Goal: Information Seeking & Learning: Learn about a topic

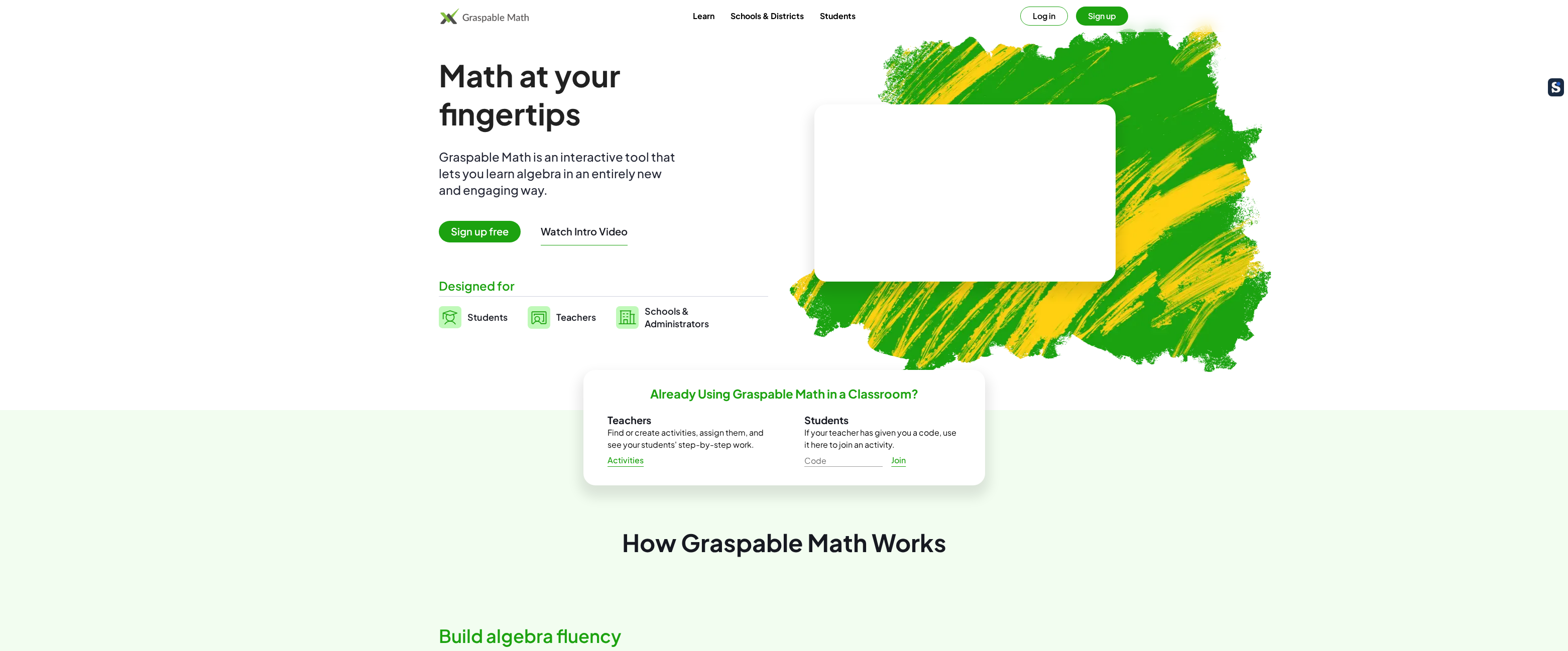
click at [763, 15] on link "Schools & Districts" at bounding box center [768, 16] width 89 height 19
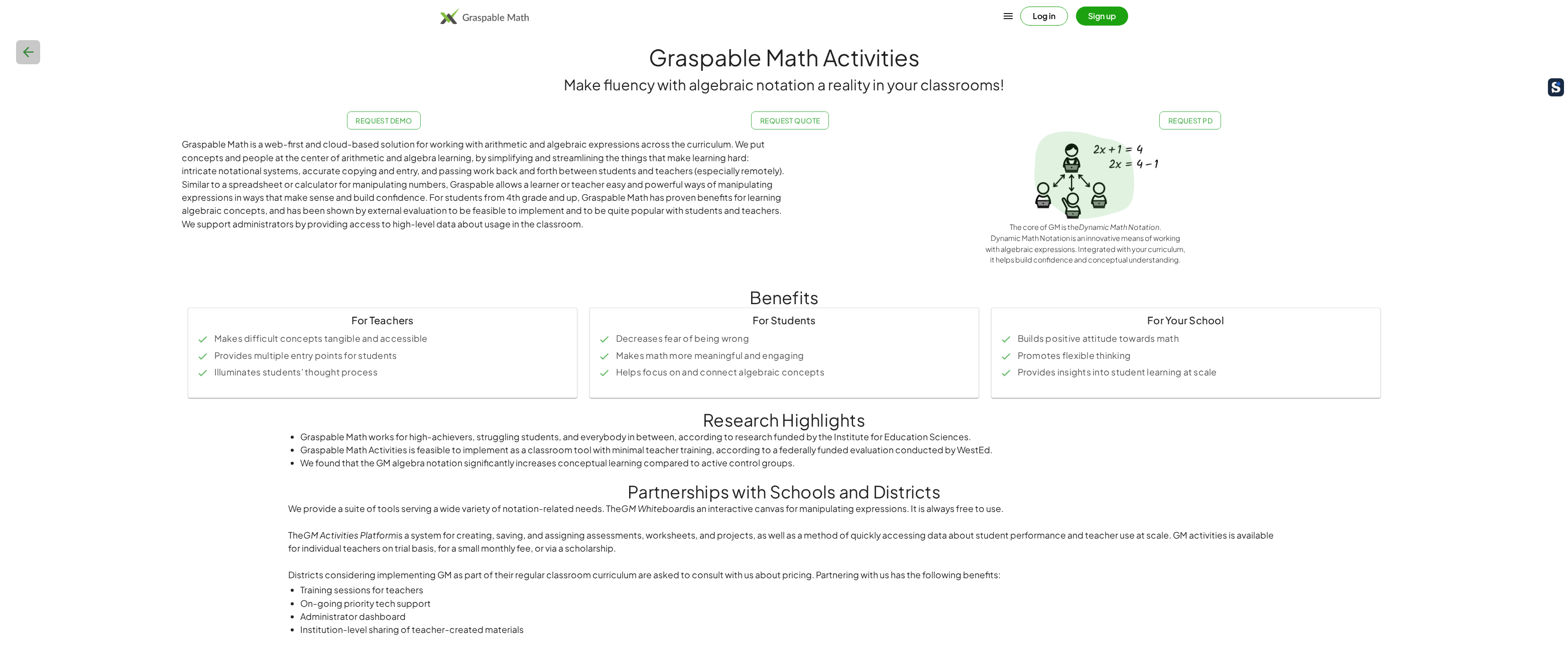
click at [30, 53] on icon "button" at bounding box center [28, 52] width 16 height 16
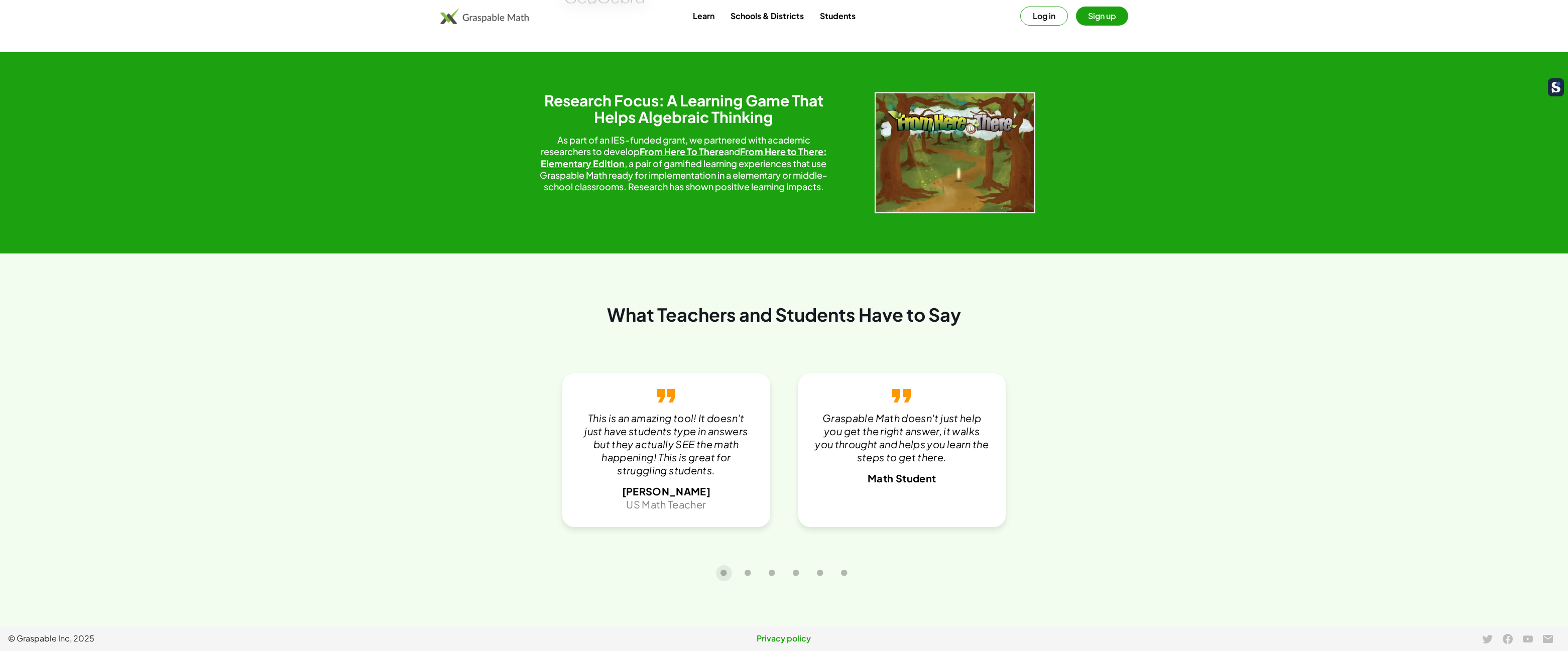
scroll to position [1964, 0]
click at [750, 579] on button "Carousel slide 2 of 6" at bounding box center [748, 573] width 16 height 16
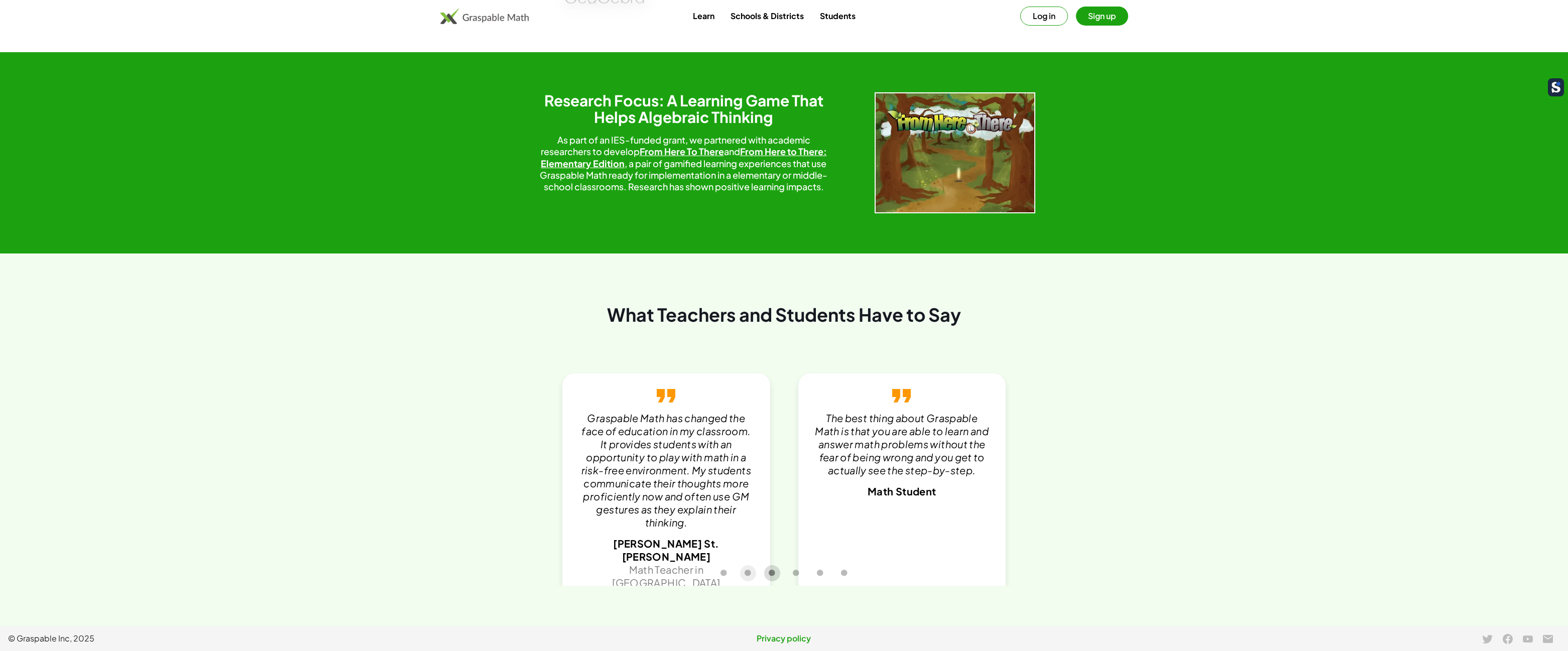
click at [771, 575] on icon "Carousel slide 3 of 6" at bounding box center [773, 573] width 8 height 8
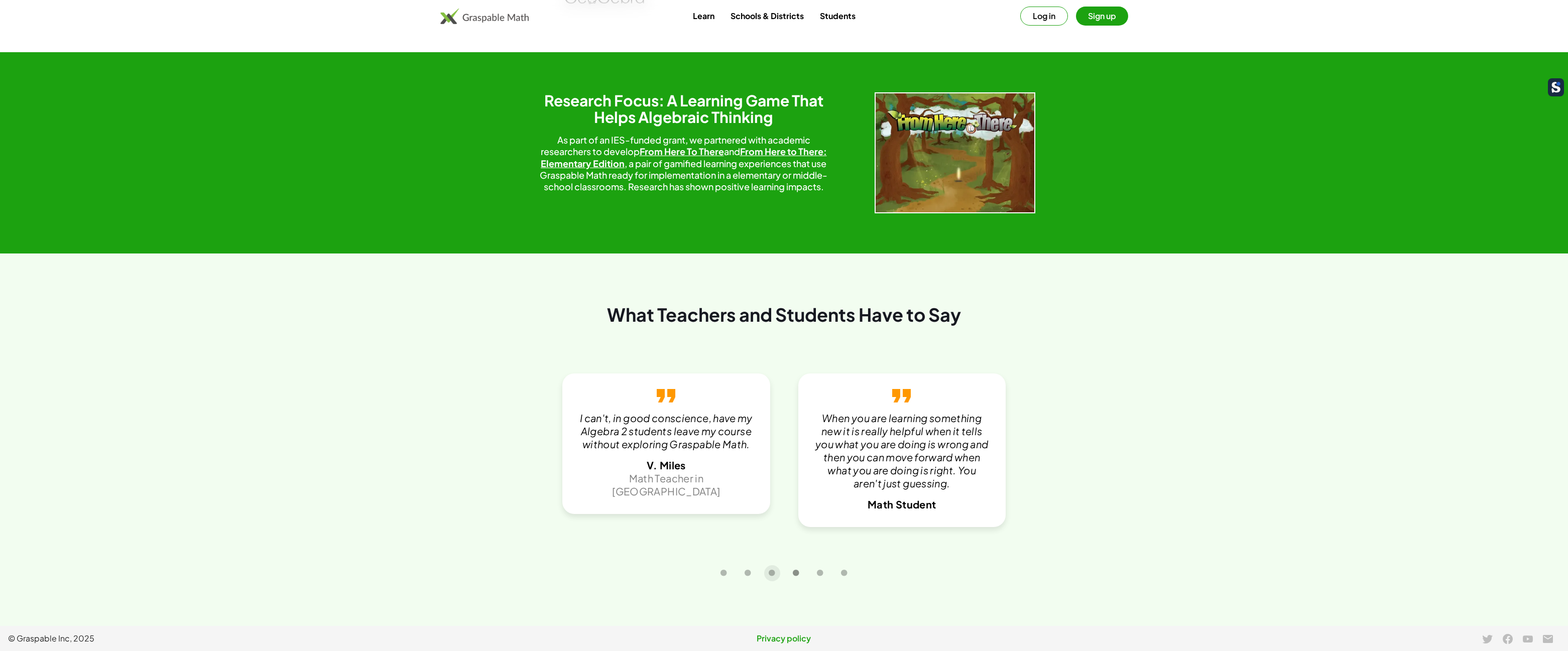
click at [793, 573] on icon "Carousel slide 4 of 6" at bounding box center [796, 573] width 8 height 8
click at [816, 573] on icon "Carousel slide 5 of 6" at bounding box center [820, 573] width 8 height 8
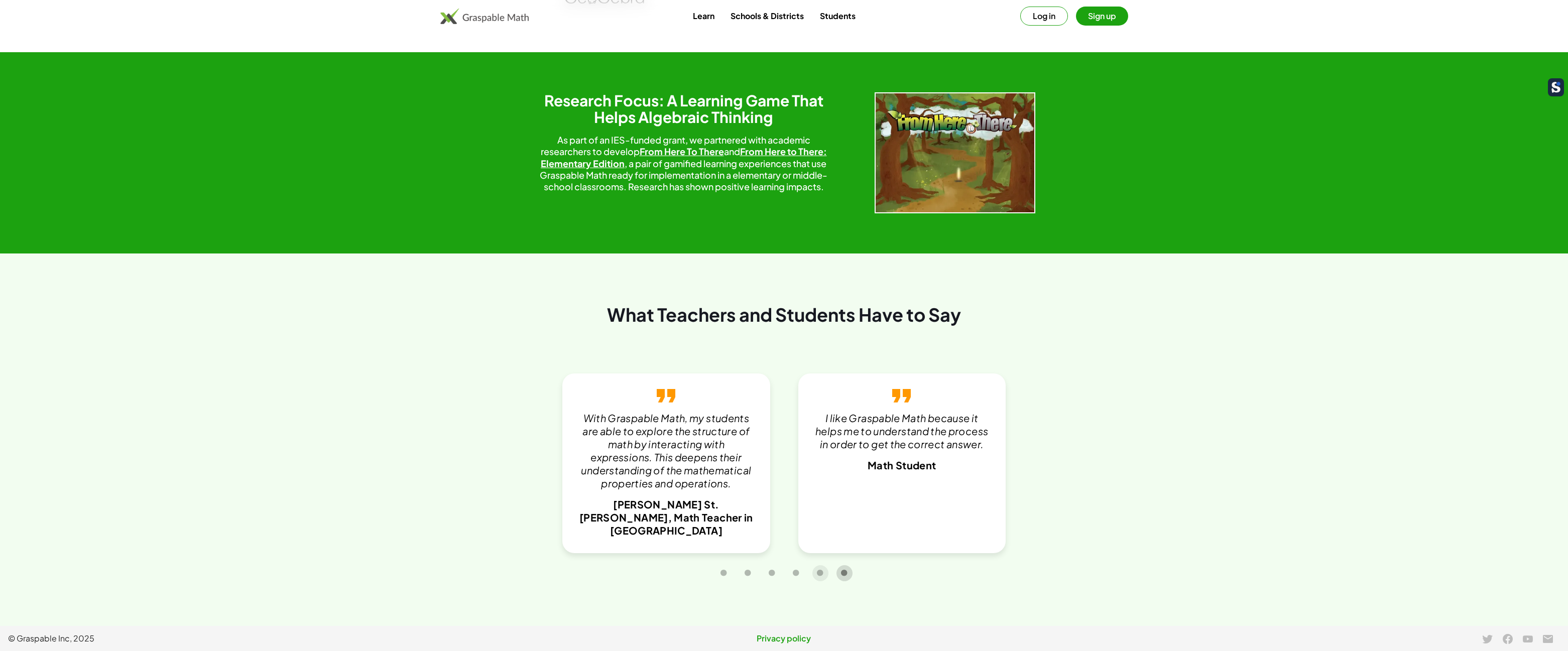
click at [841, 575] on icon "Carousel slide 6 of 6" at bounding box center [844, 573] width 8 height 8
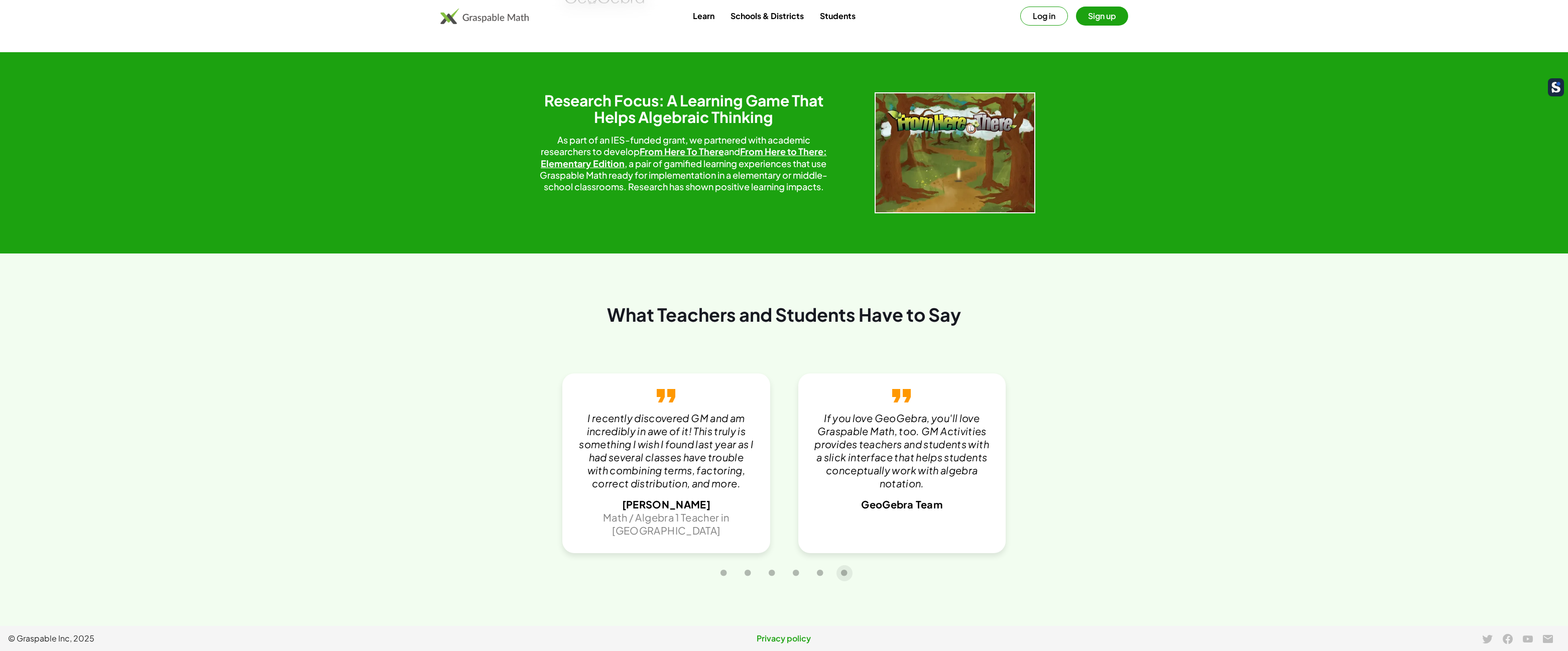
click at [796, 637] on link "Privacy policy" at bounding box center [784, 638] width 517 height 12
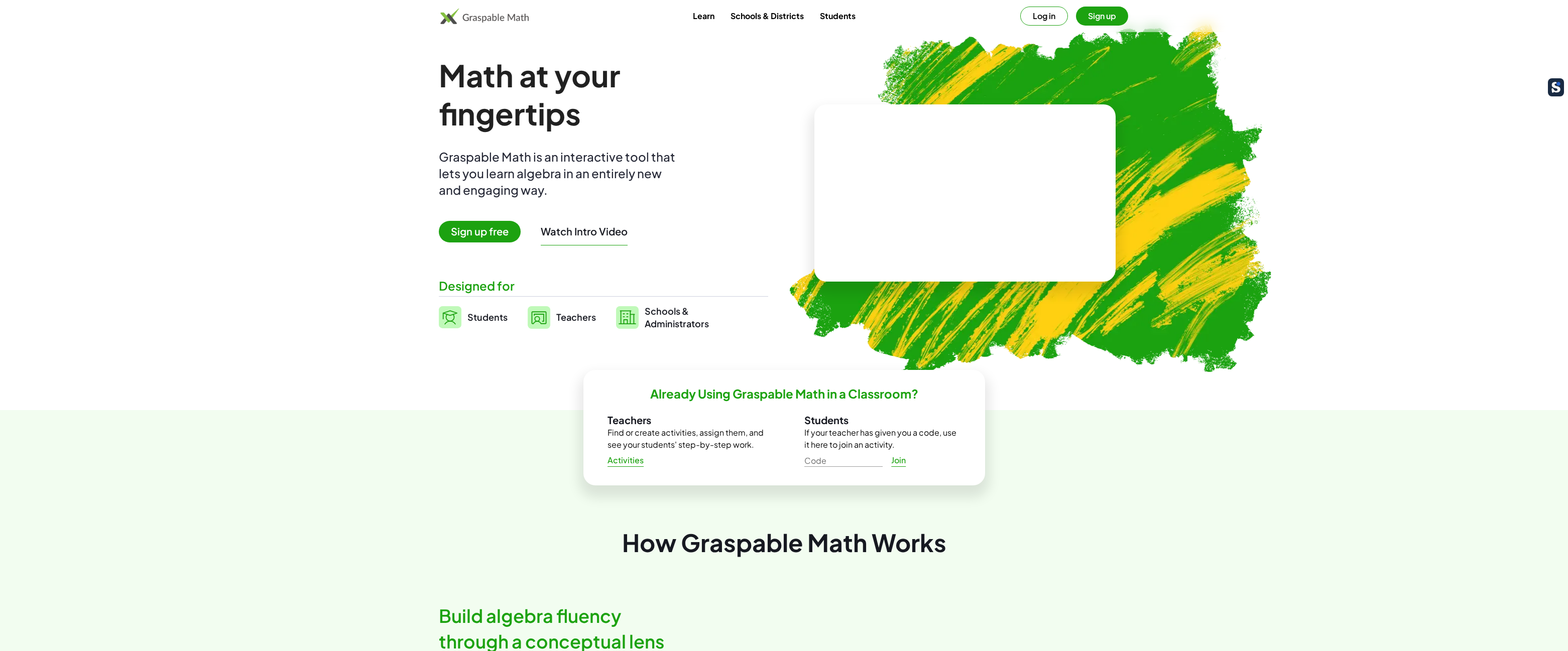
click at [576, 231] on button "Watch Intro Video" at bounding box center [584, 231] width 87 height 13
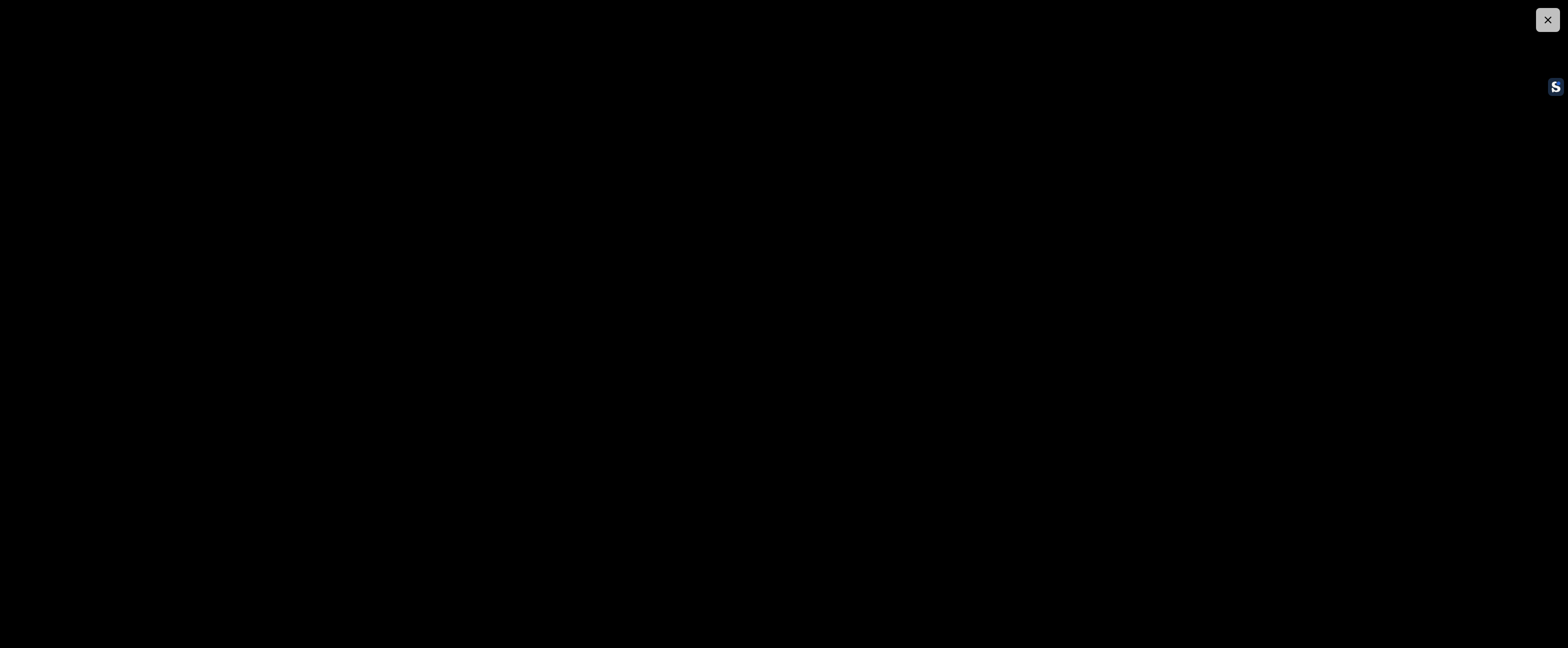
click at [1550, 24] on icon "button" at bounding box center [1548, 20] width 12 height 12
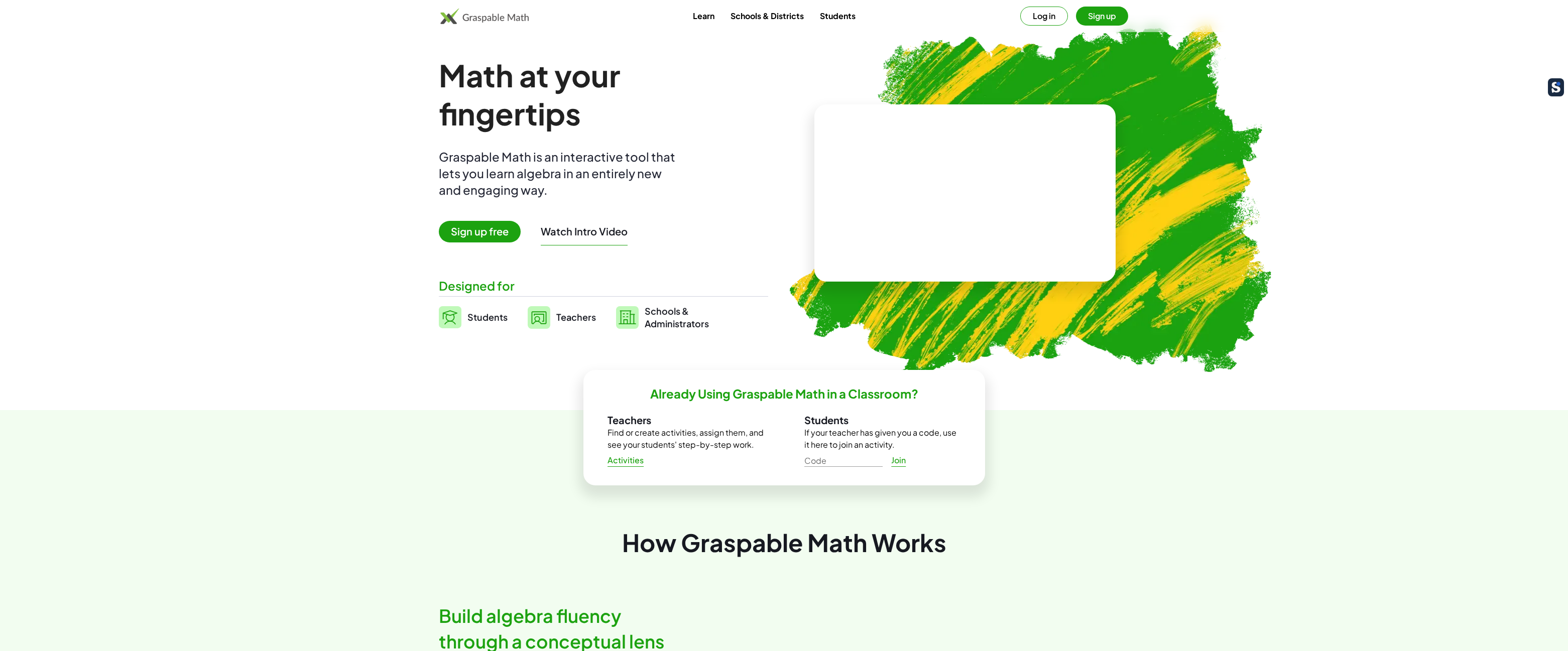
click at [769, 14] on link "Schools & Districts" at bounding box center [768, 16] width 89 height 19
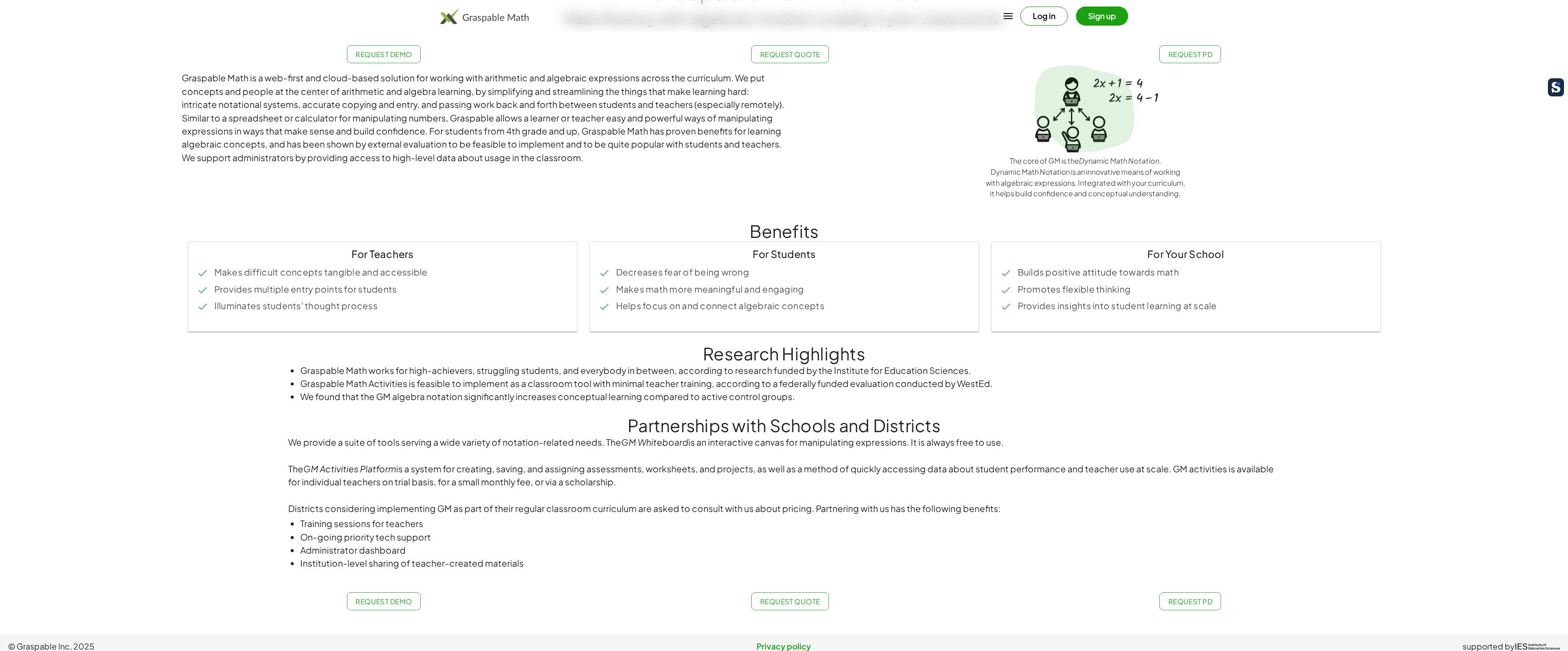
scroll to position [74, 0]
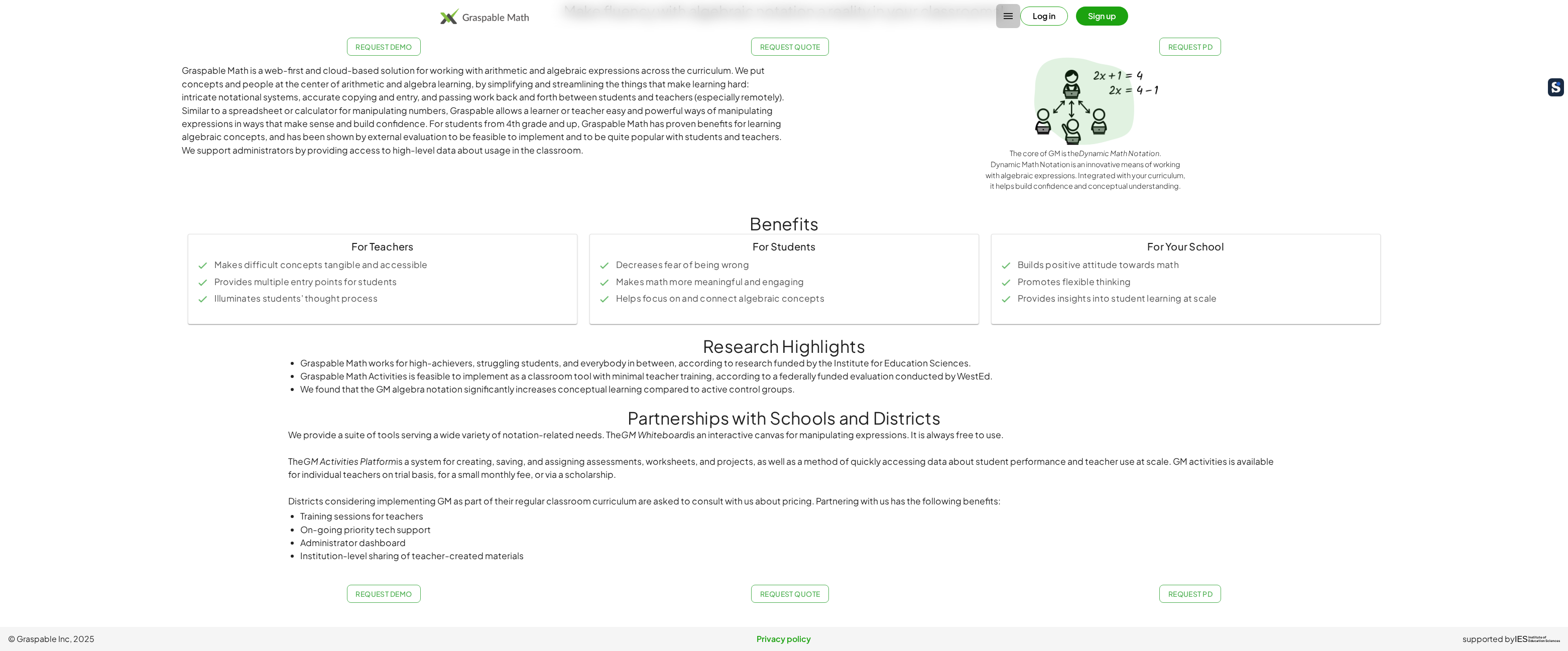
click at [1009, 20] on icon "button" at bounding box center [1008, 16] width 12 height 12
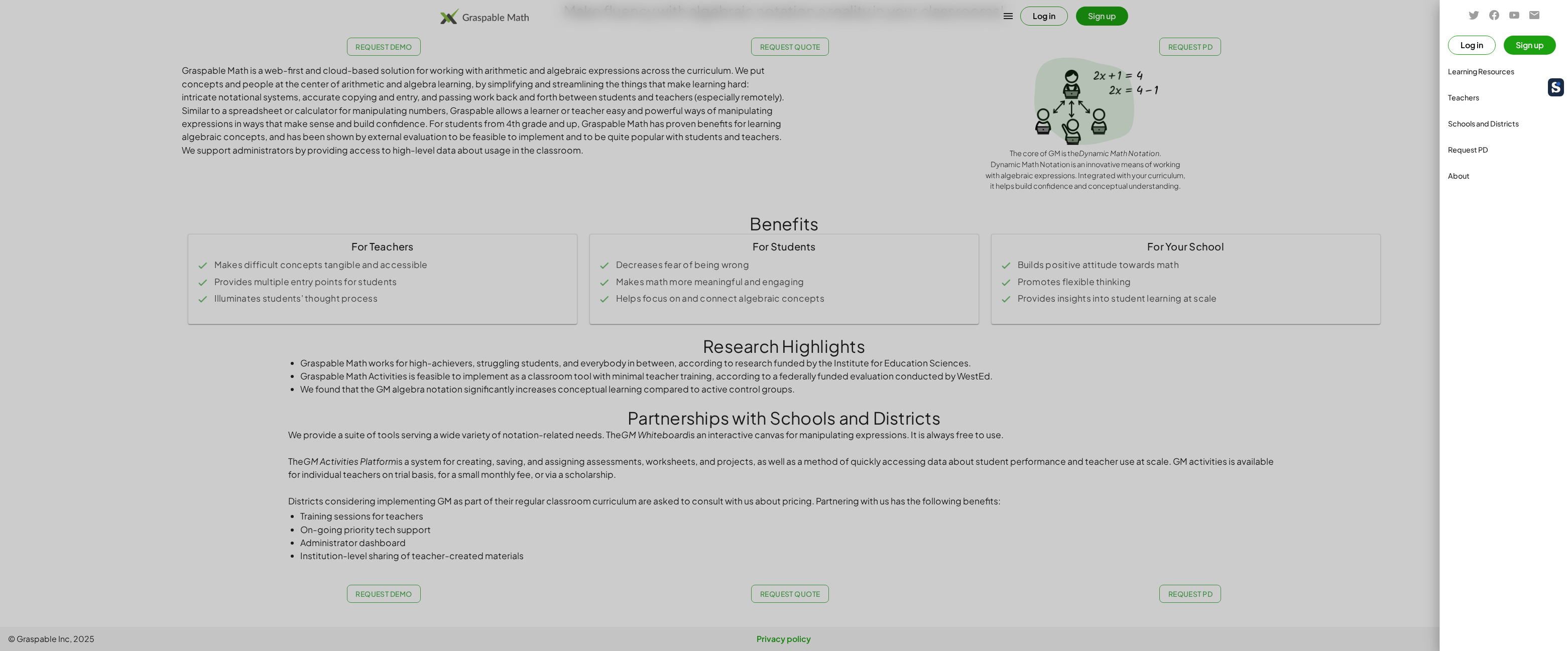
click at [1481, 95] on div "Teachers" at bounding box center [1504, 97] width 112 height 12
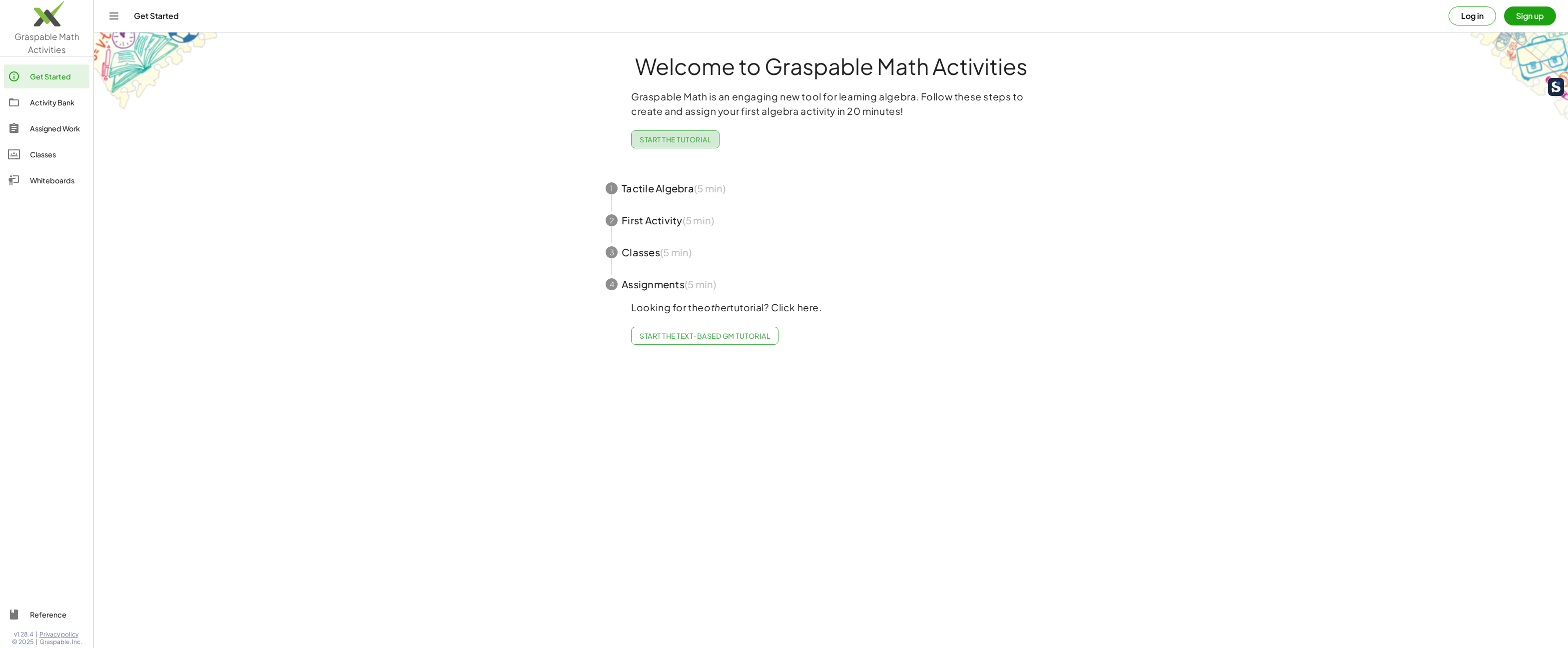
click at [700, 139] on span "Start the Tutorial" at bounding box center [675, 139] width 71 height 9
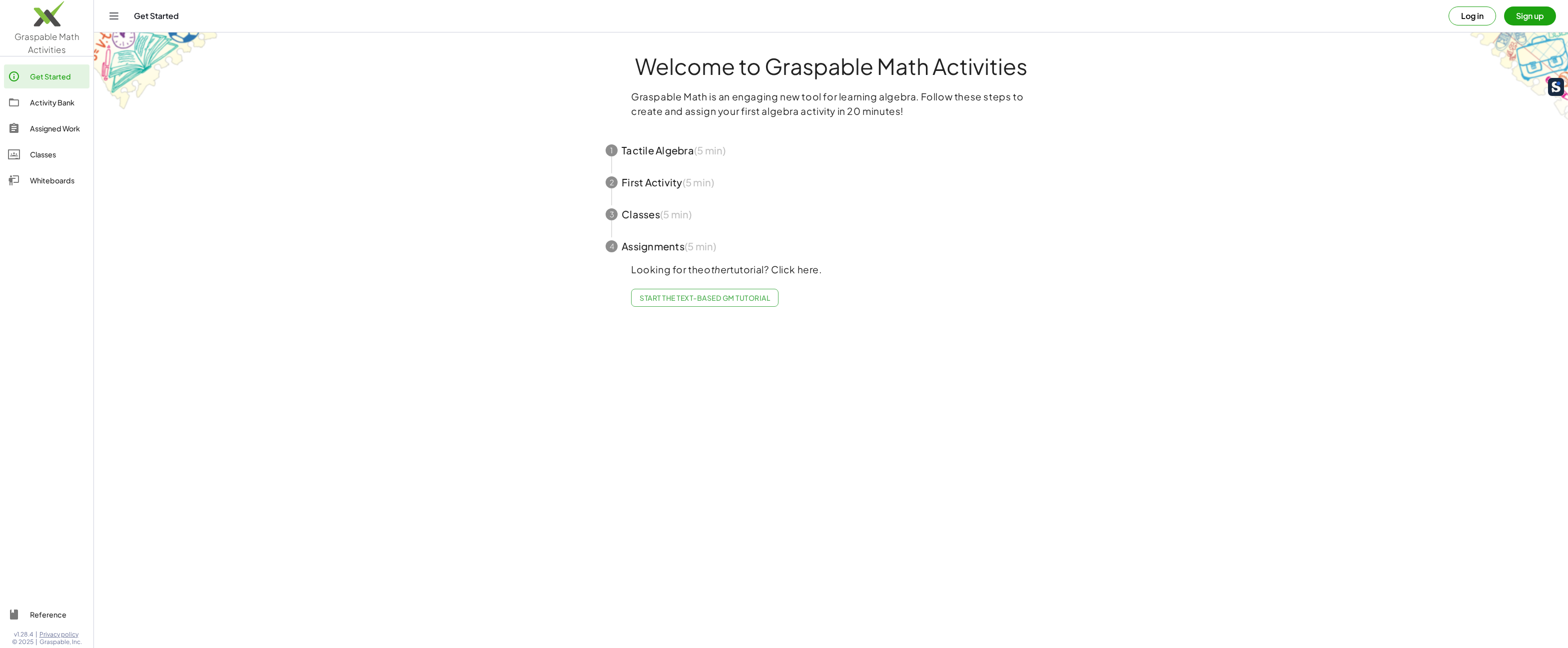
click at [703, 296] on span "Start the Text-based GM Tutorial" at bounding box center [704, 297] width 131 height 9
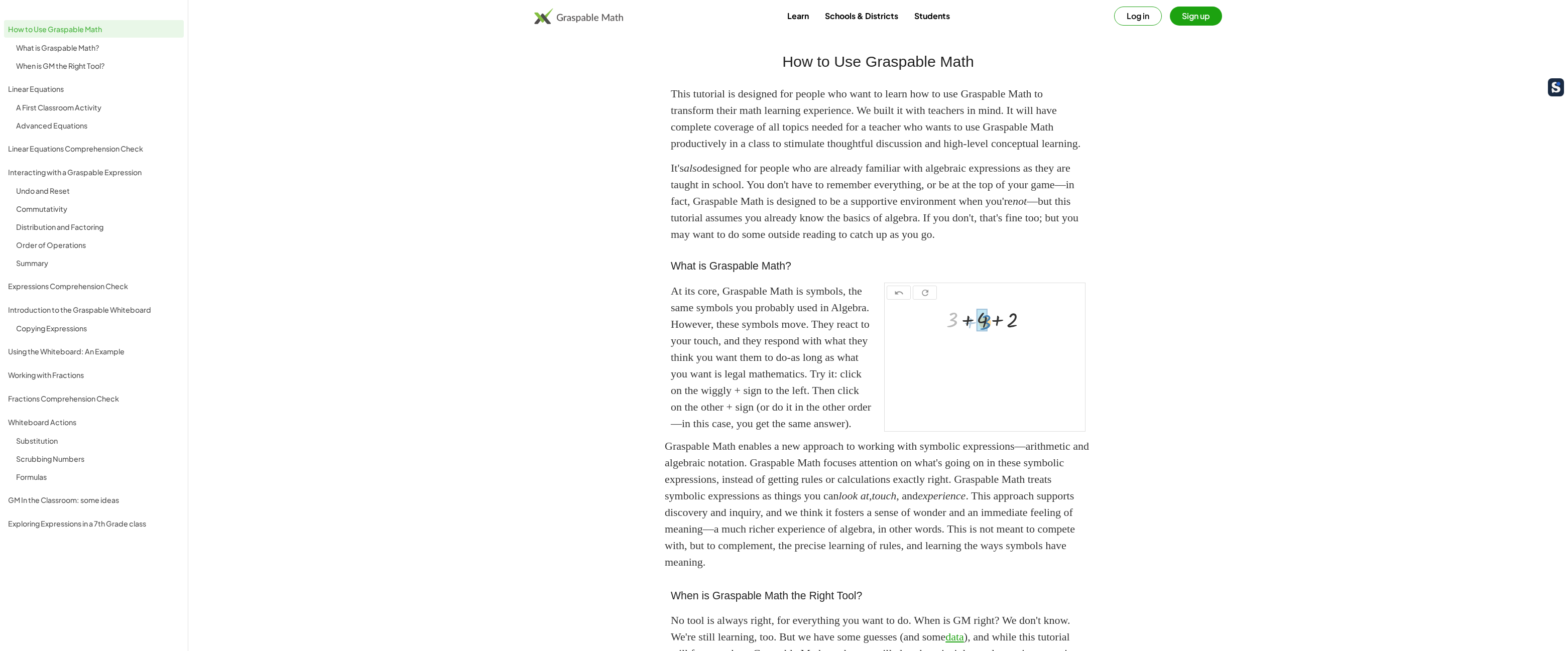
drag, startPoint x: 954, startPoint y: 357, endPoint x: 986, endPoint y: 359, distance: 32.1
drag, startPoint x: 970, startPoint y: 381, endPoint x: 1000, endPoint y: 390, distance: 31.3
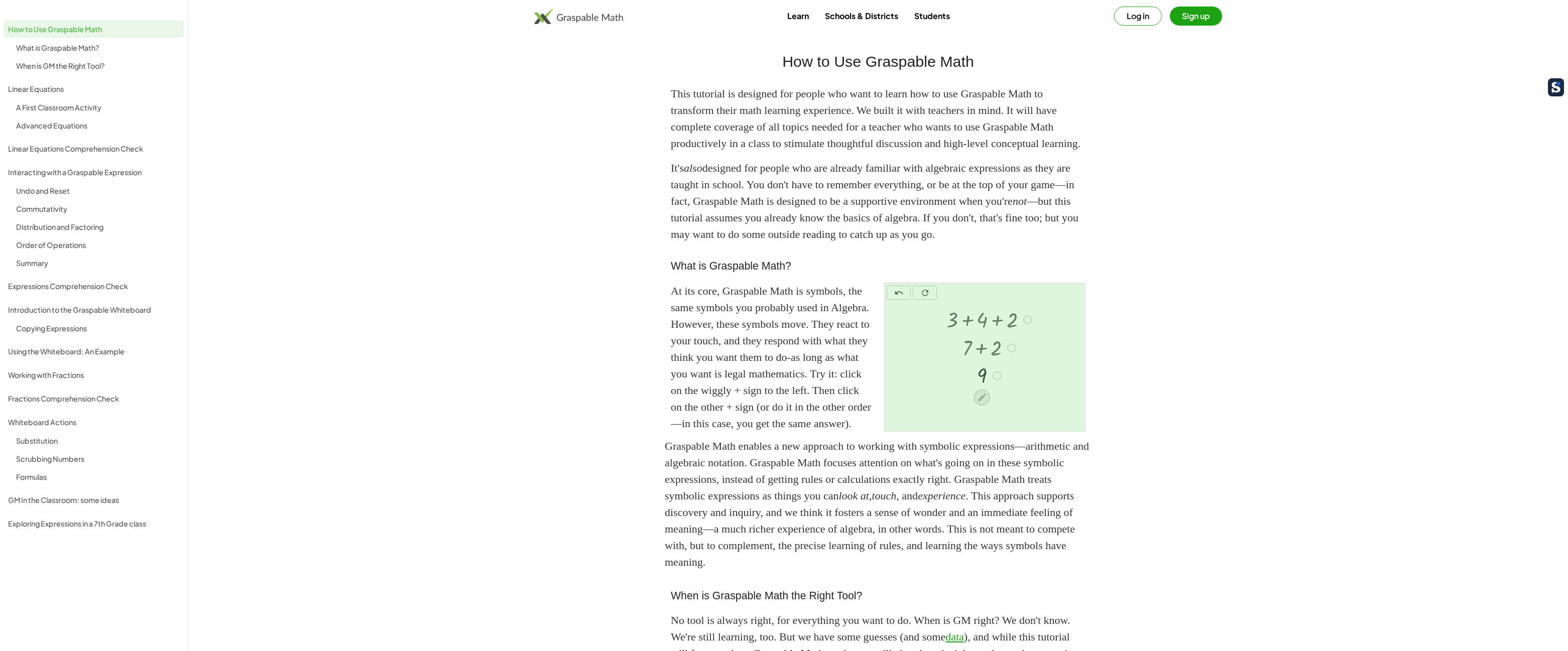
click at [982, 403] on icon at bounding box center [981, 397] width 11 height 11
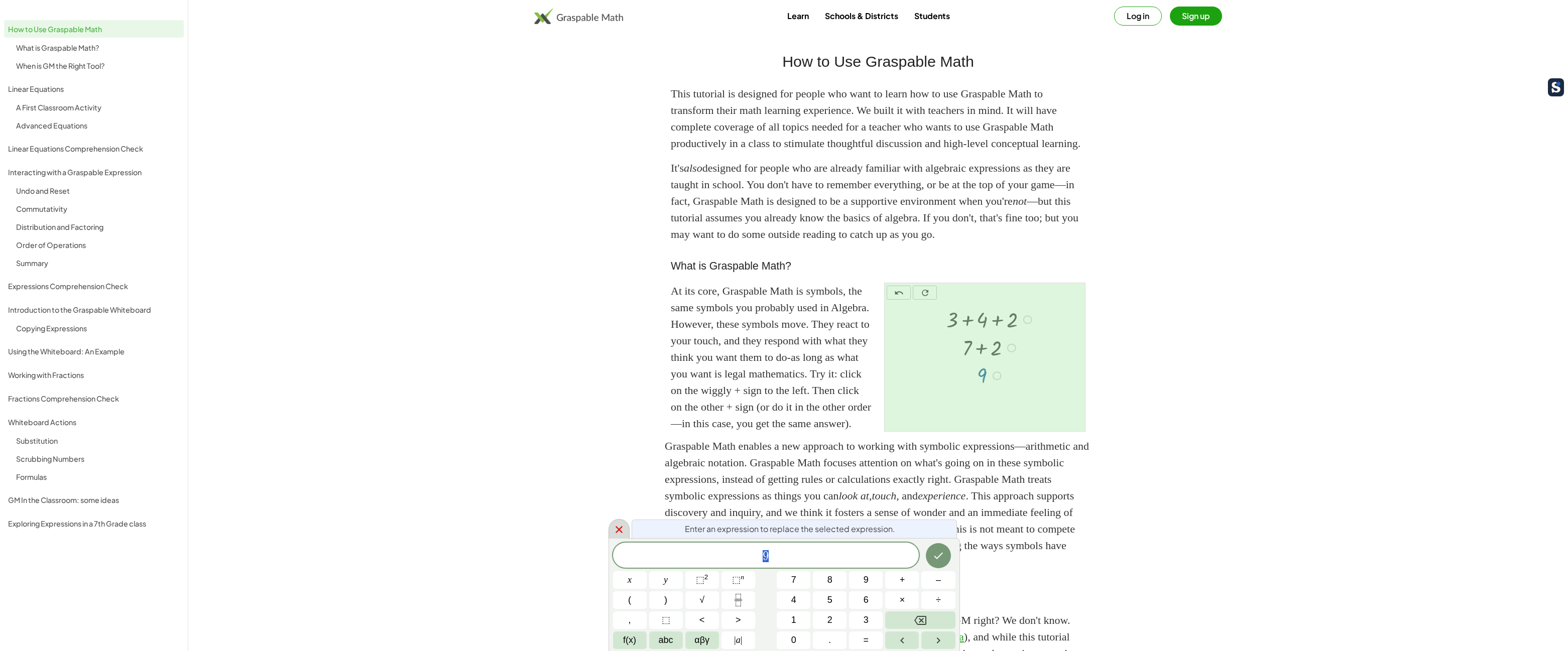
click at [621, 535] on icon at bounding box center [619, 530] width 12 height 12
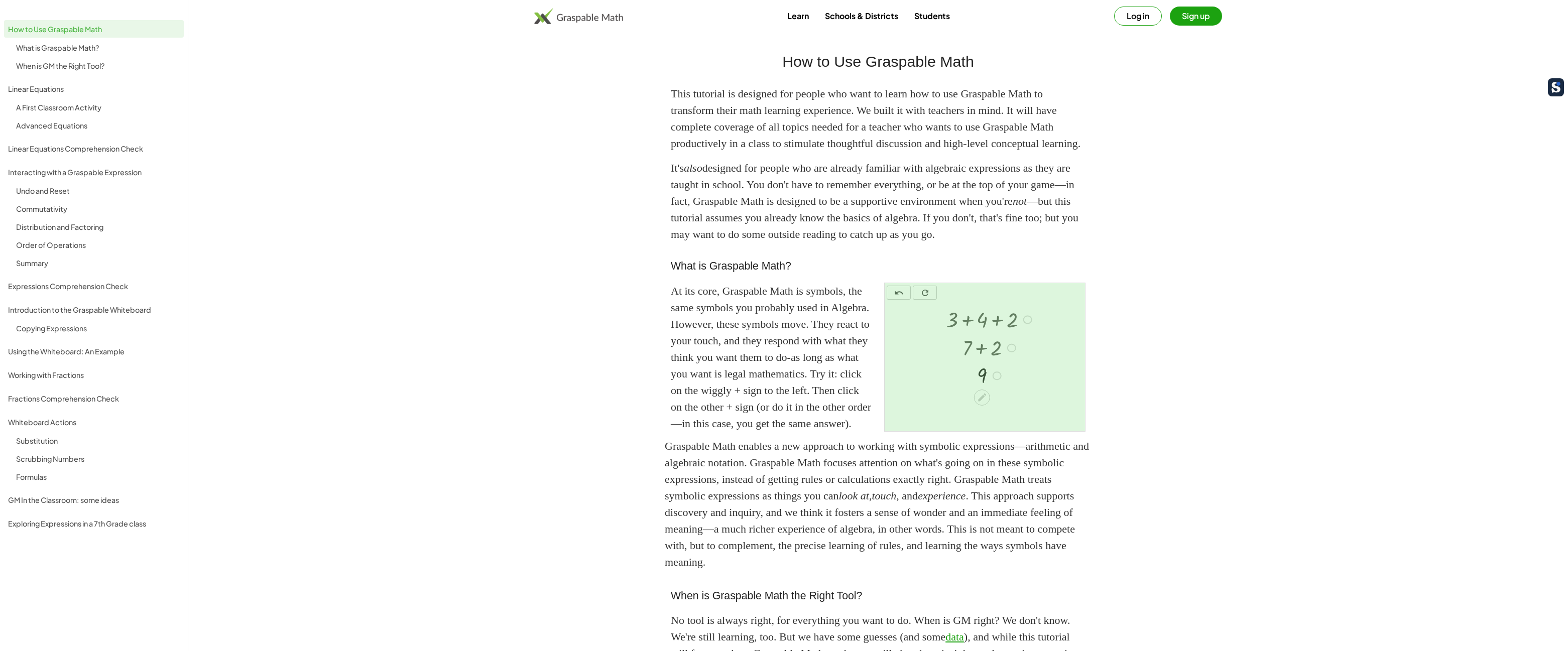
click at [599, 19] on img at bounding box center [578, 16] width 88 height 16
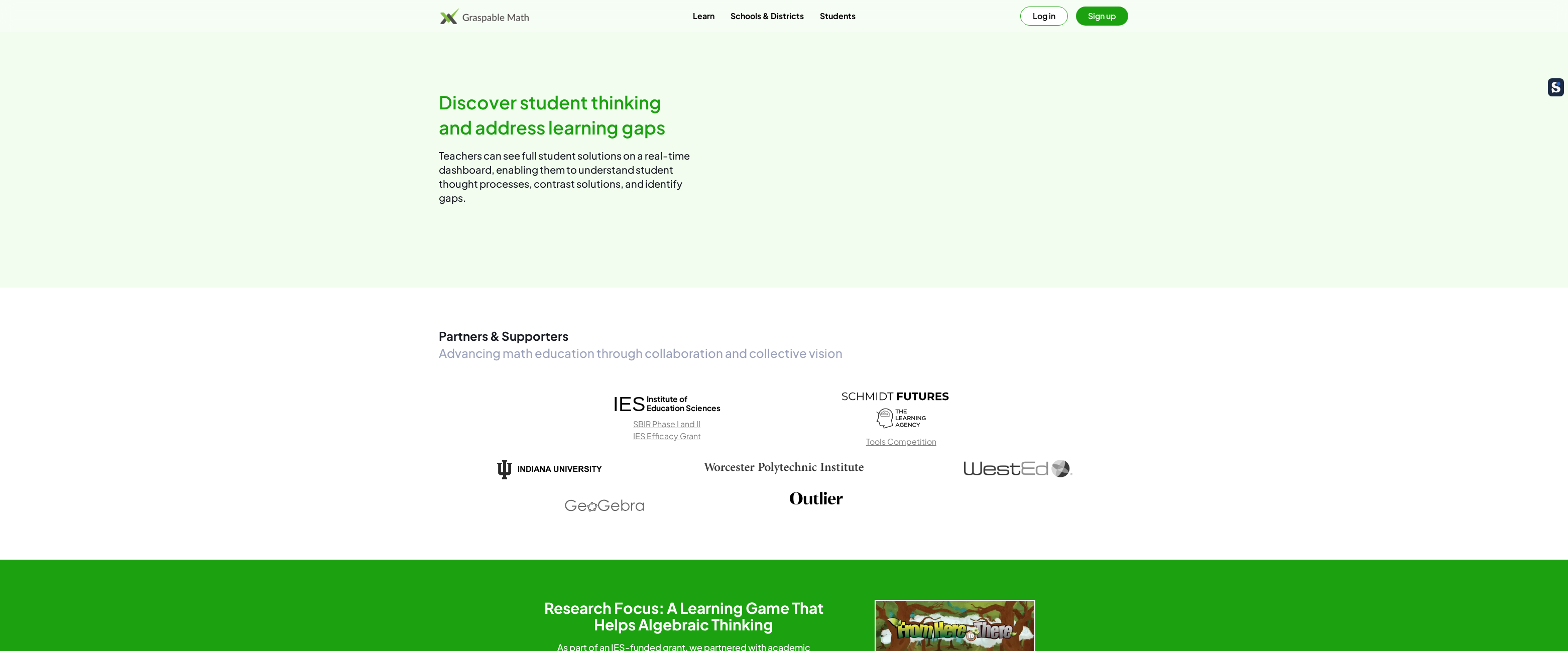
scroll to position [1205, 0]
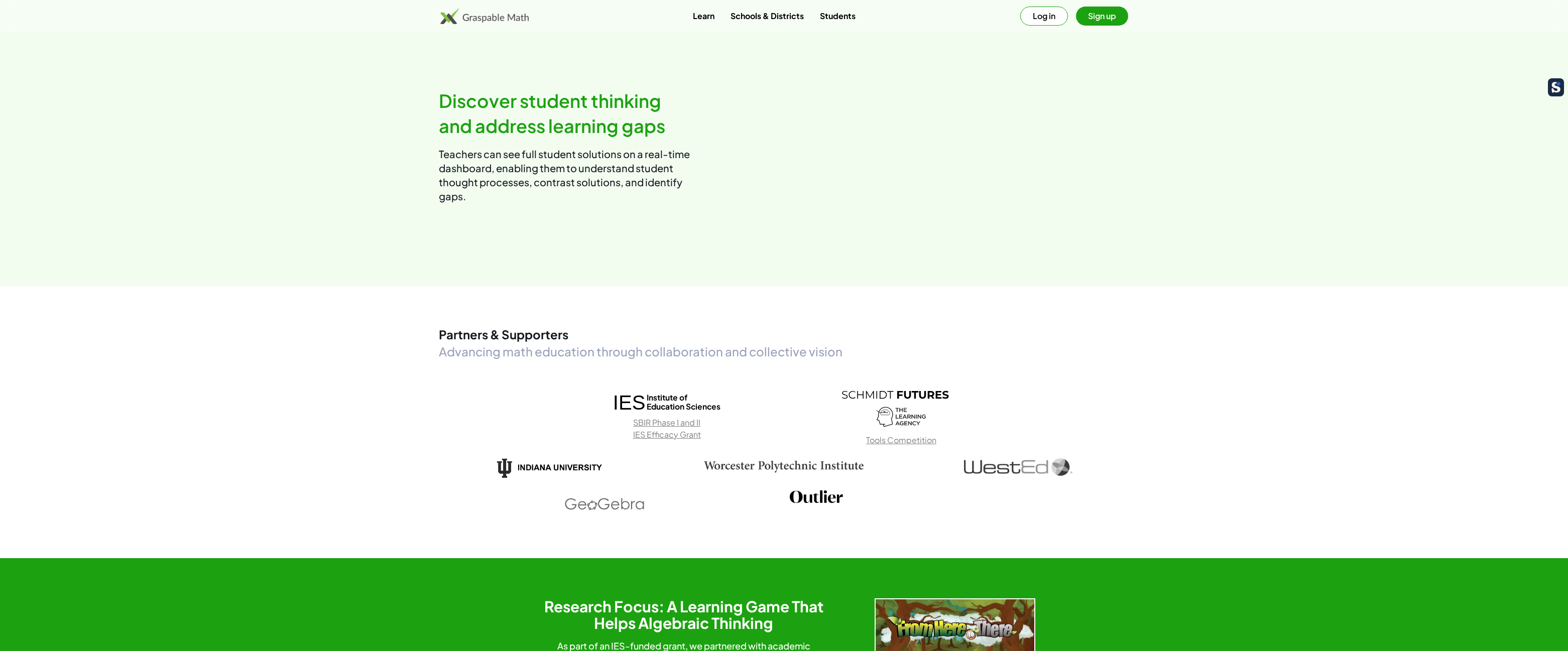
click at [921, 230] on video at bounding box center [960, 146] width 337 height 169
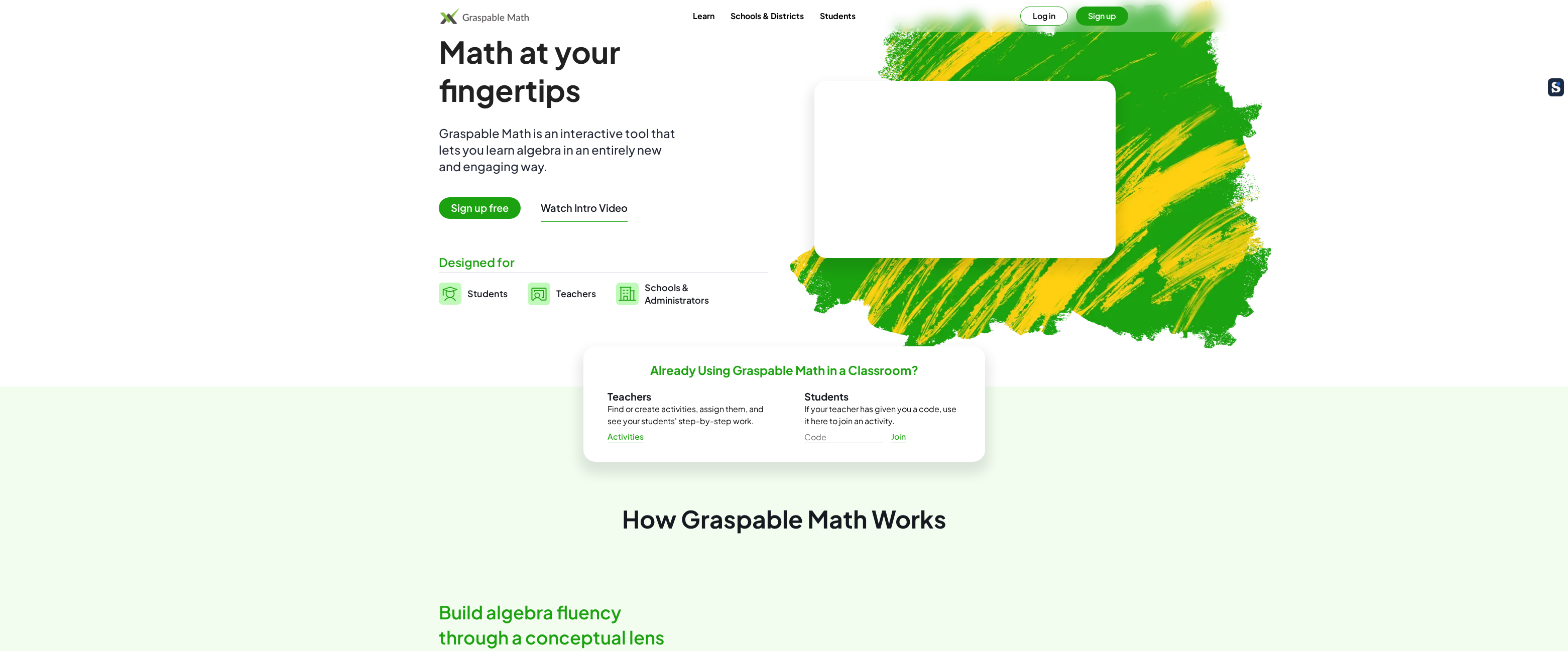
scroll to position [0, 0]
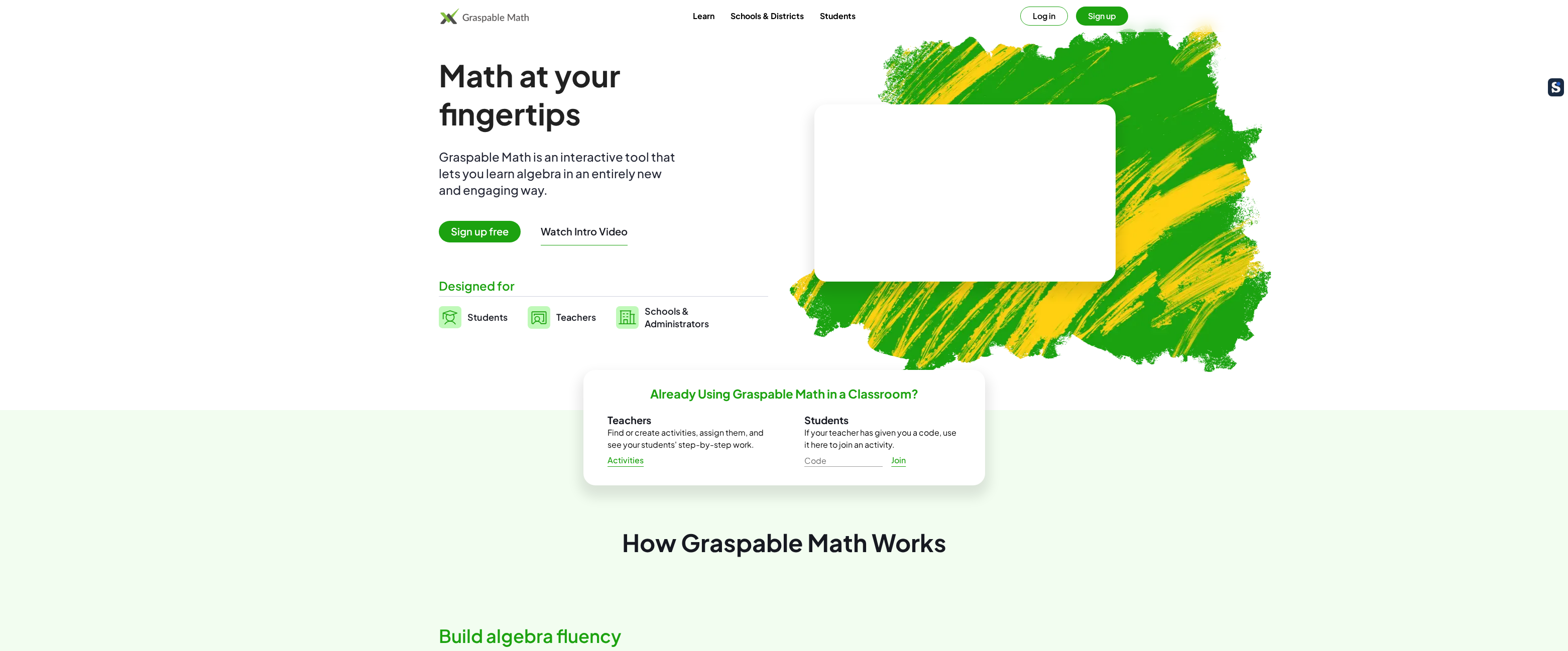
click at [769, 21] on link "Schools & Districts" at bounding box center [768, 16] width 89 height 19
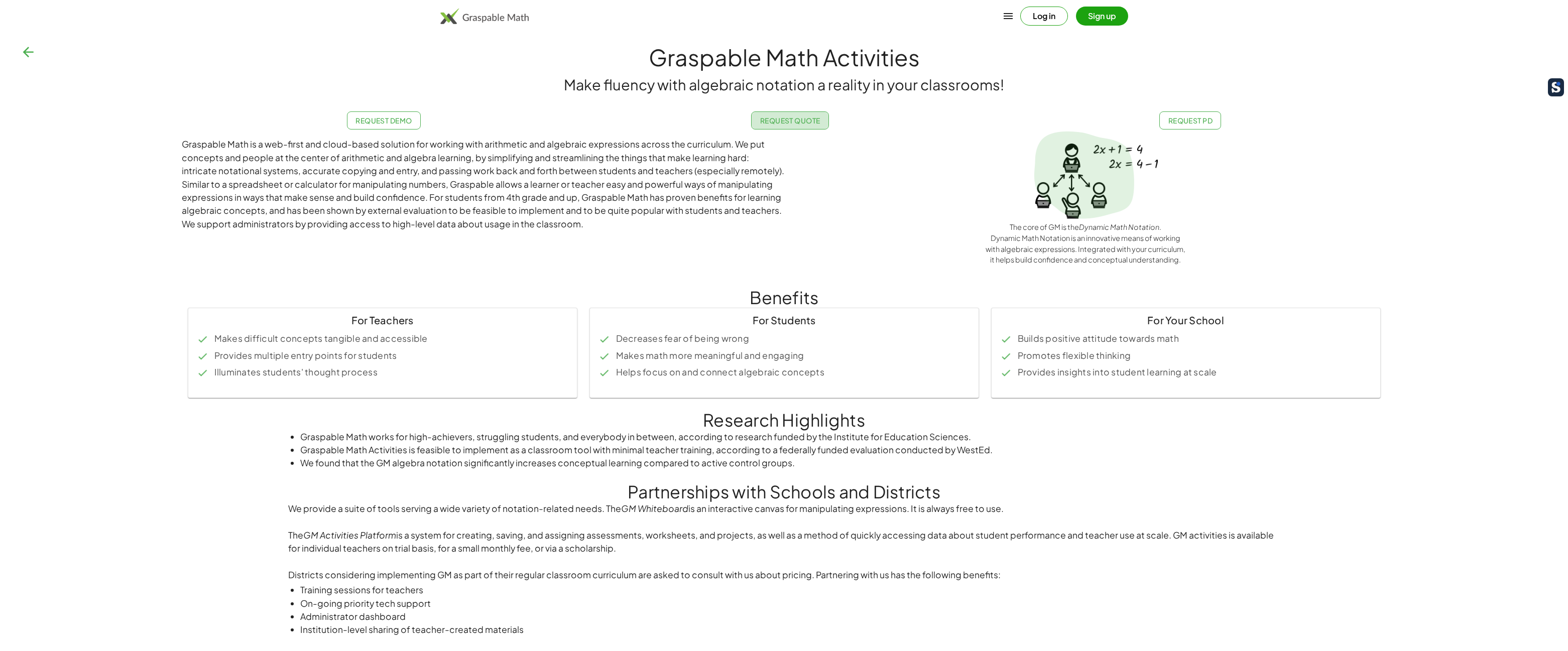
click at [797, 121] on span "Request Quote" at bounding box center [789, 120] width 61 height 9
click at [1406, 175] on div "Graspable Math Activities Make fluency with algebraic notation a reality in you…" at bounding box center [784, 358] width 1568 height 636
click at [28, 53] on icon "button" at bounding box center [28, 52] width 16 height 16
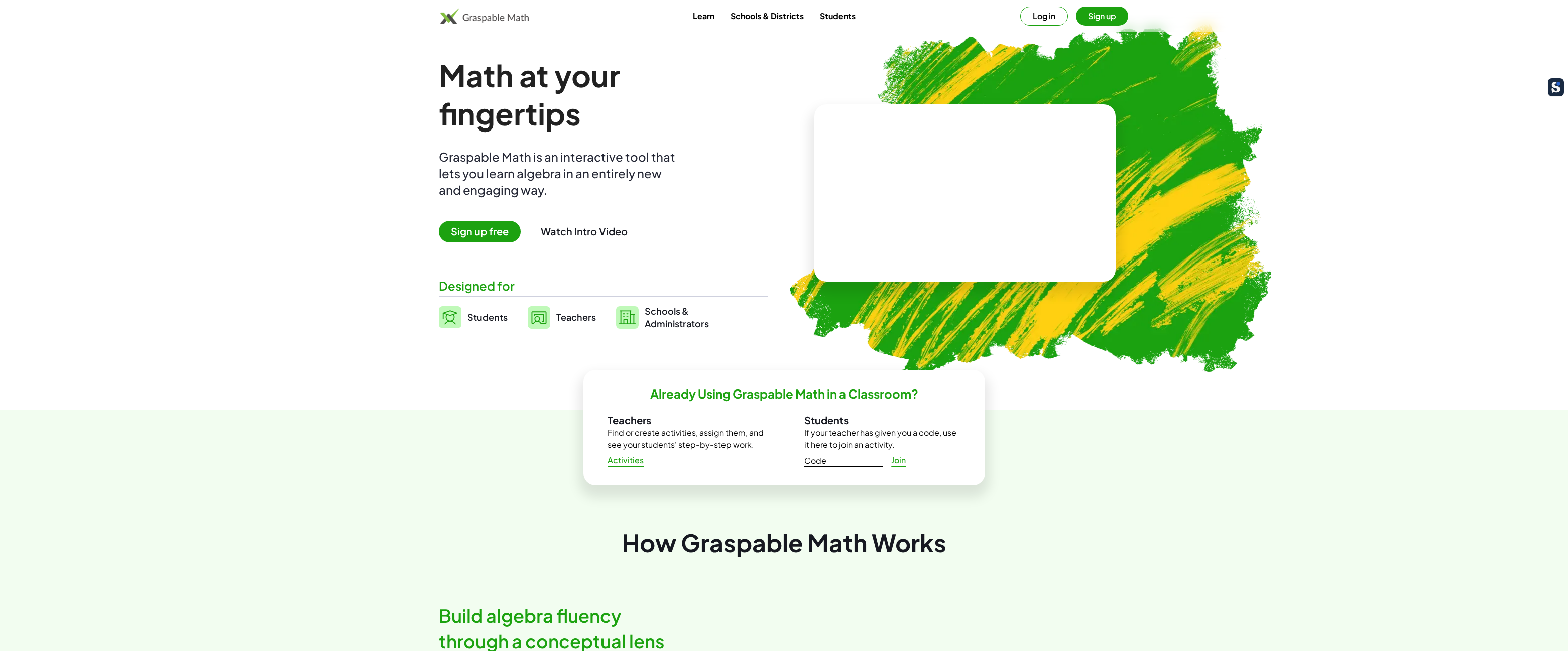
click at [835, 464] on input "Code" at bounding box center [843, 459] width 79 height 16
click at [663, 202] on div "Math at your fingertips Graspable Math is an interactive tool that lets you lea…" at bounding box center [603, 193] width 329 height 273
click at [1091, 23] on button "Sign up" at bounding box center [1102, 16] width 53 height 19
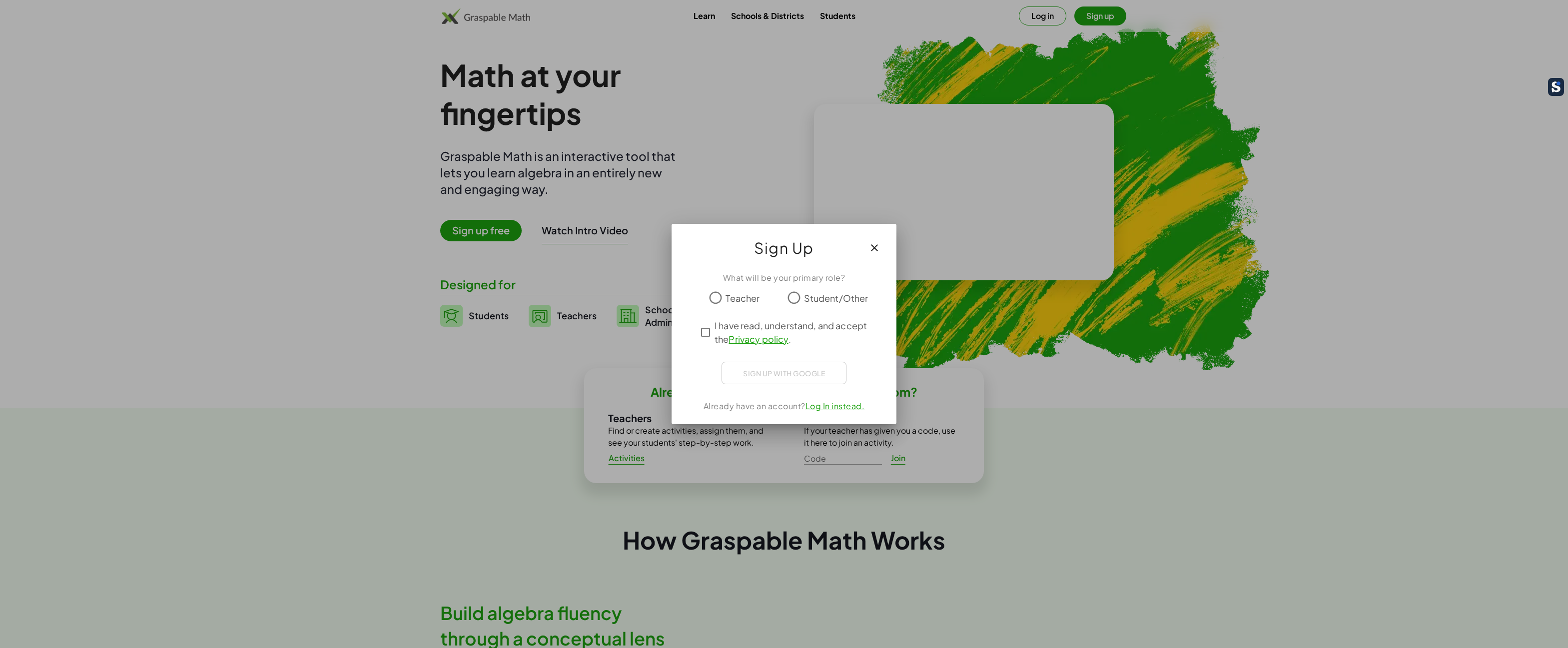
click at [755, 341] on link "Privacy policy" at bounding box center [758, 339] width 59 height 12
